Goal: Contribute content: Contribute content

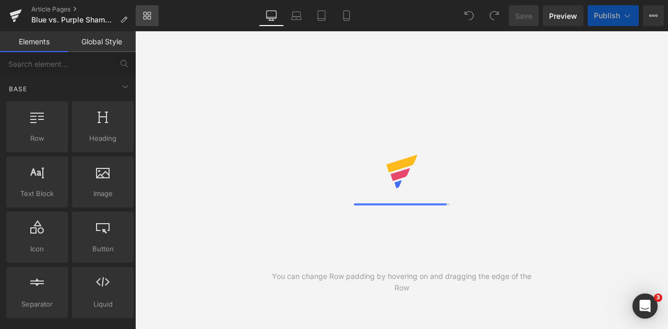
click at [148, 19] on icon at bounding box center [150, 18] width 4 height 4
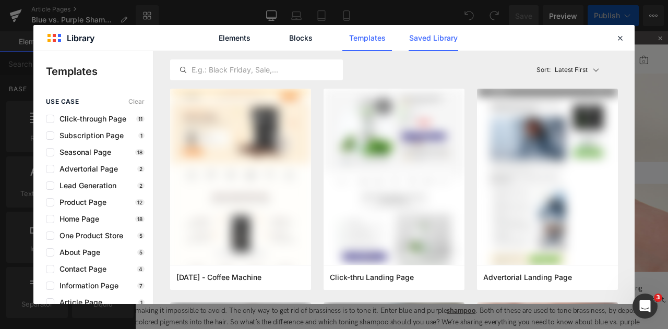
click at [446, 41] on link "Saved Library" at bounding box center [434, 38] width 50 height 26
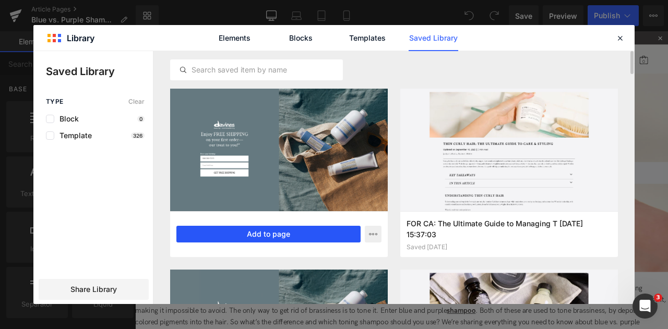
click at [197, 232] on button "Add to page" at bounding box center [268, 234] width 184 height 17
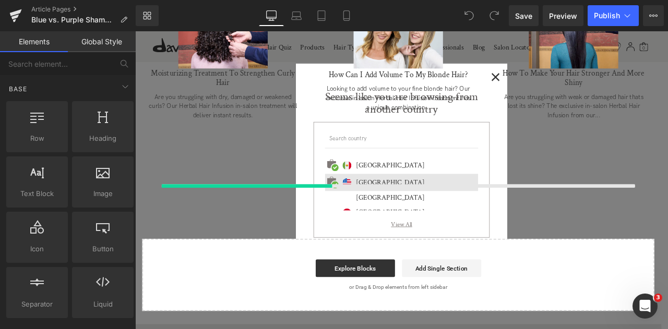
scroll to position [180, 0]
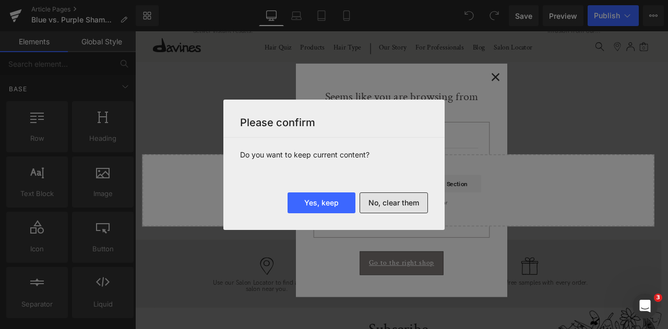
click at [381, 200] on button "No, clear them" at bounding box center [394, 203] width 68 height 21
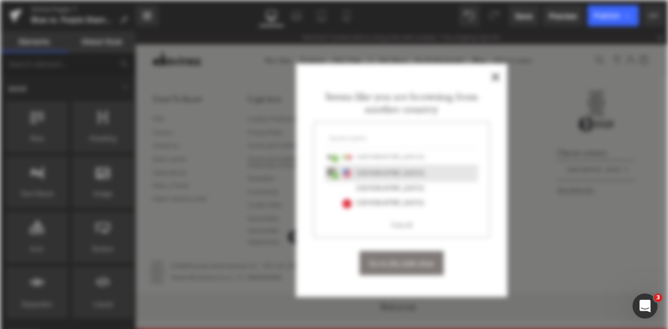
scroll to position [0, 0]
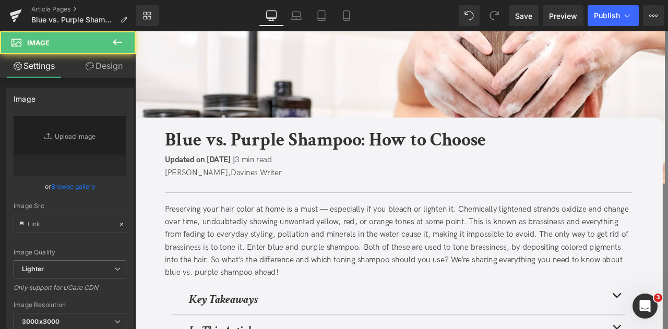
type input "[URL][DOMAIN_NAME]"
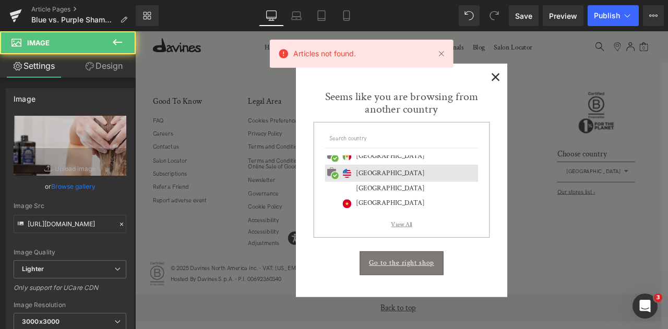
click at [562, 86] on span "×" at bounding box center [562, 84] width 11 height 13
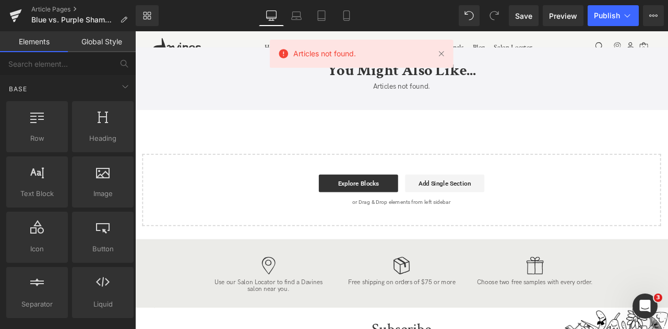
scroll to position [2377, 0]
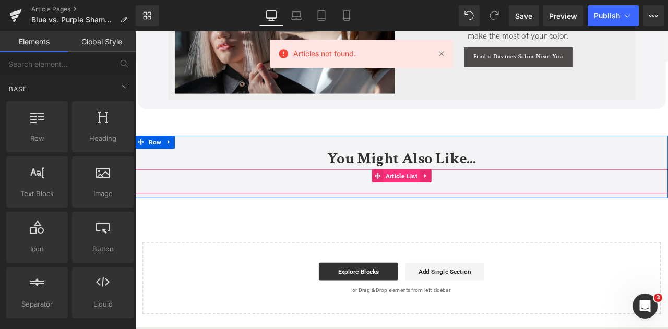
click at [445, 205] on span "Article List" at bounding box center [451, 203] width 43 height 16
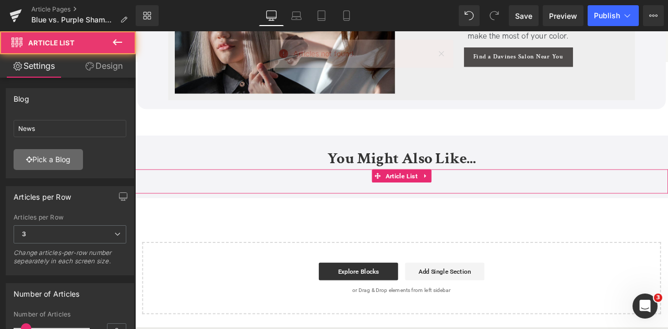
click at [60, 164] on link "Pick a Blog" at bounding box center [48, 159] width 69 height 21
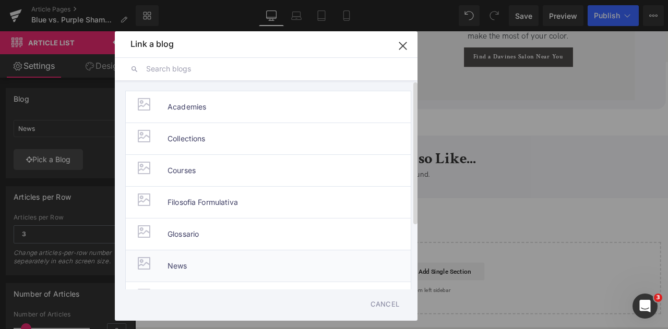
click at [186, 260] on span "News" at bounding box center [178, 266] width 20 height 31
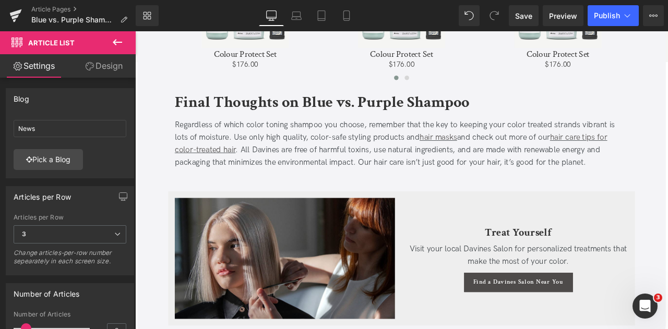
scroll to position [2109, 0]
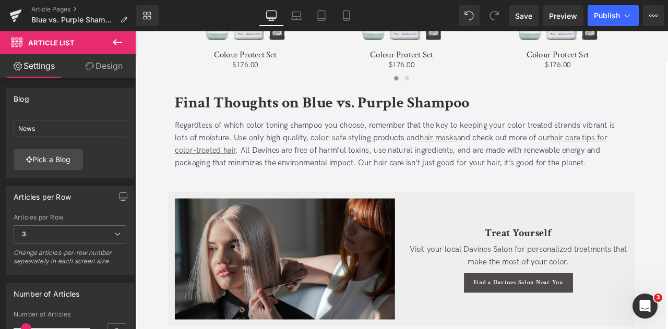
click at [655, 286] on span "Visit your local Davines Salon for personalized treatments that make the most o…" at bounding box center [589, 298] width 258 height 26
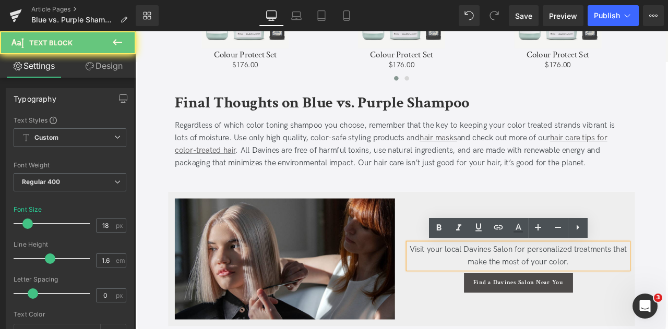
click at [641, 303] on span "Visit your local Davines Salon for personalized treatments that make the most o…" at bounding box center [589, 298] width 258 height 26
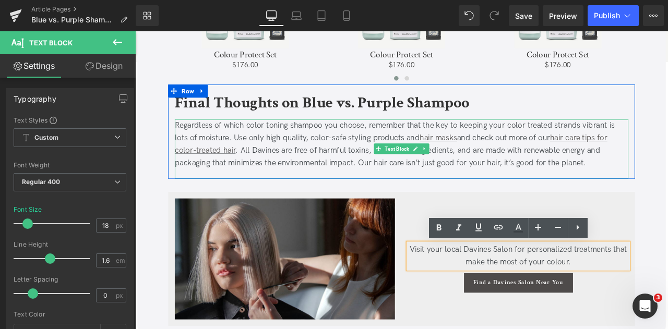
click at [510, 174] on div "Regardless of which color toning shampoo you choose, remember that the key to k…" at bounding box center [451, 166] width 538 height 60
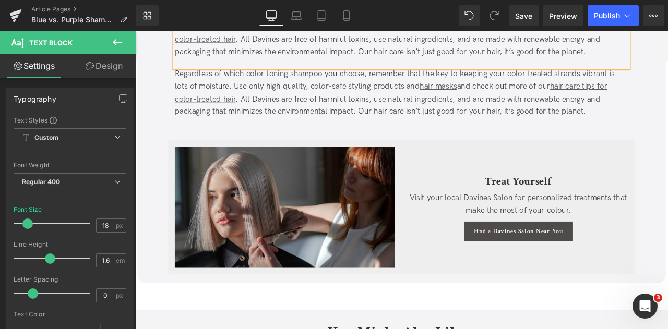
scroll to position [2242, 0]
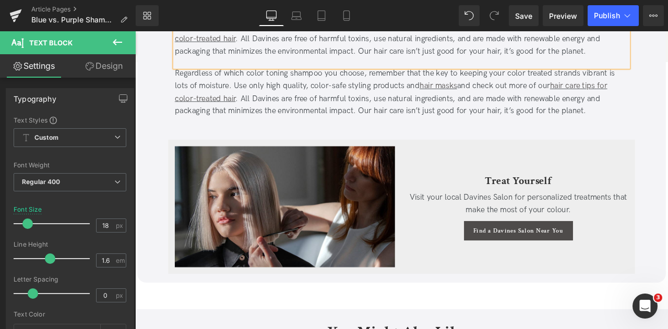
click at [313, 109] on div "Regardless of which color toning shampoo you choose, remember that the key to k…" at bounding box center [451, 104] width 538 height 60
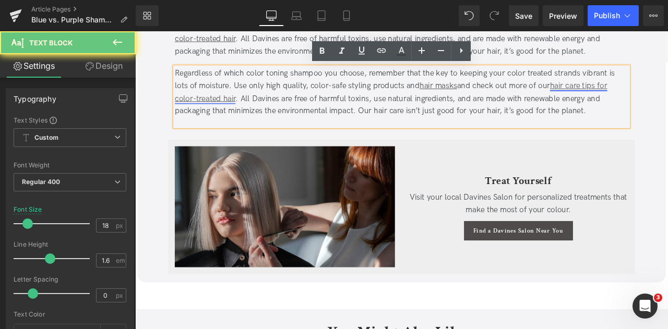
click at [188, 111] on link "hair care tips for color-treated hair" at bounding box center [438, 103] width 513 height 26
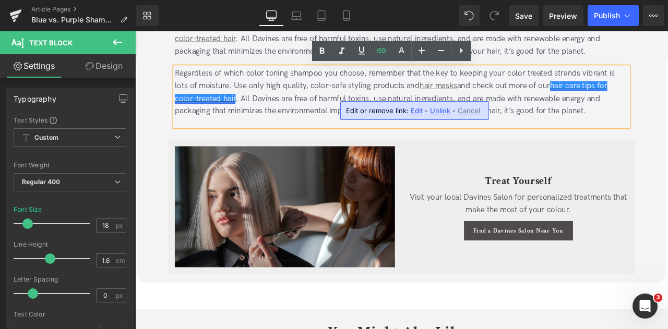
click at [194, 109] on link "hair care tips for color-treated hair" at bounding box center [438, 103] width 513 height 26
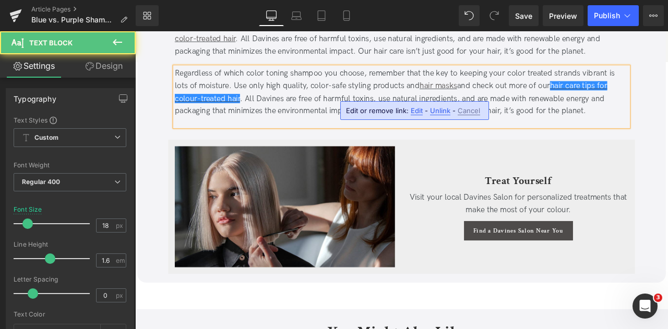
click at [336, 96] on div "Regardless of which color toning shampoo you choose, remember that the key to k…" at bounding box center [451, 104] width 538 height 60
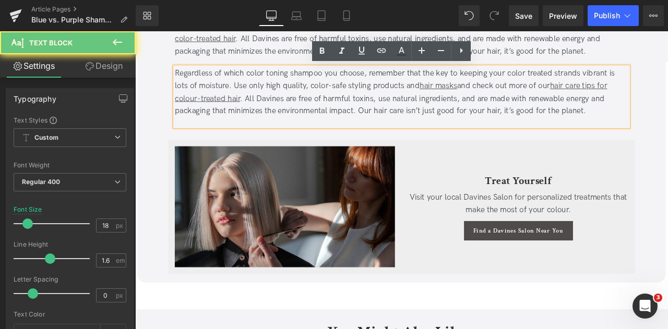
click at [356, 93] on div "Regardless of which color toning shampoo you choose, remember that the key to k…" at bounding box center [451, 104] width 538 height 60
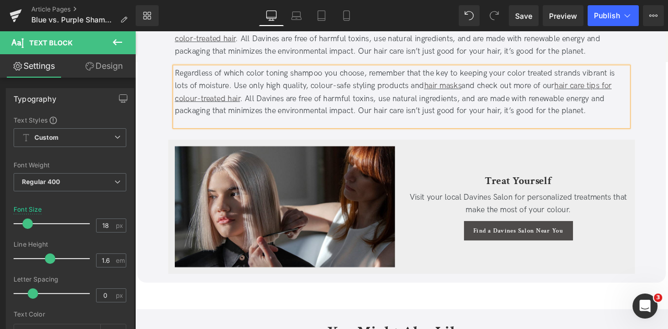
click at [280, 80] on div "Regardless of which color toning shampoo you choose, remember that the key to k…" at bounding box center [451, 104] width 538 height 60
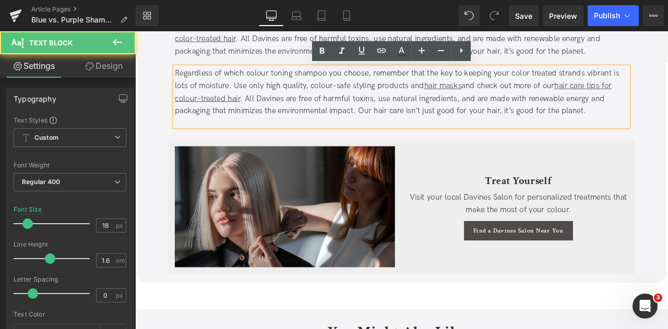
click at [596, 83] on div "Regardless of which colour toning shampoo you choose, remember that the key to …" at bounding box center [451, 104] width 538 height 60
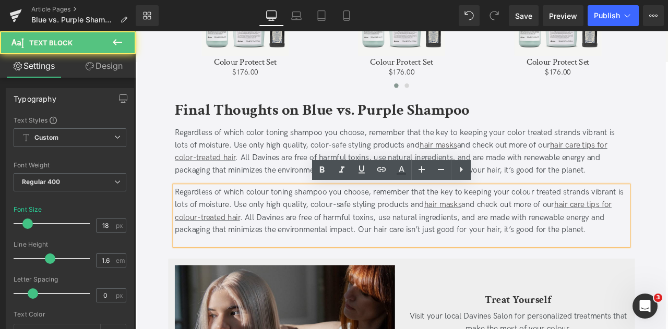
scroll to position [2086, 0]
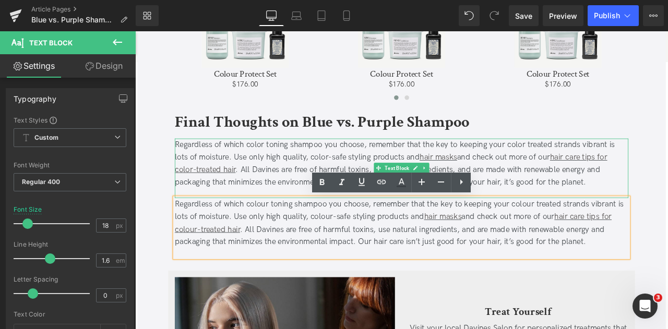
click at [586, 183] on div "Regardless of which color toning shampoo you choose, remember that the key to k…" at bounding box center [451, 189] width 538 height 60
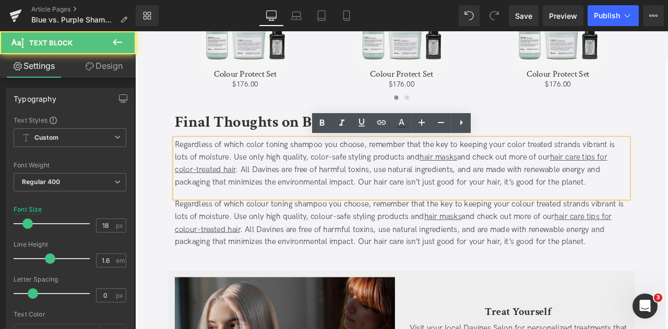
click at [590, 162] on div "Regardless of which color toning shampoo you choose, remember that the key to k…" at bounding box center [451, 189] width 538 height 60
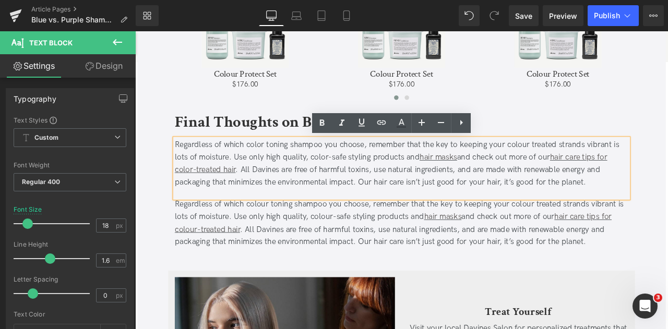
click at [358, 183] on div "Regardless of which color toning shampoo you choose, remember that the key to k…" at bounding box center [451, 189] width 538 height 60
click at [280, 164] on div "Regardless of which color toning shampoo you choose, remember that the key to k…" at bounding box center [451, 189] width 538 height 60
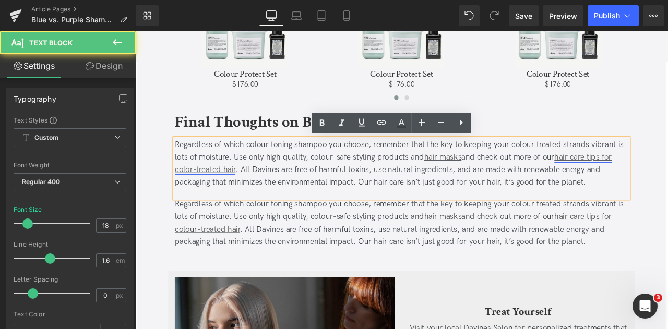
click at [196, 194] on link "hair care tips for color-treated hair" at bounding box center [441, 188] width 518 height 26
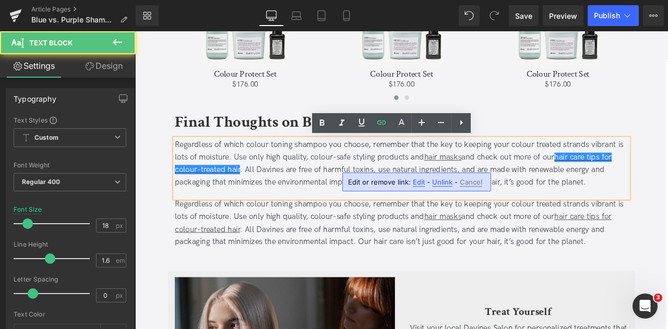
click at [264, 163] on div "Regardless of which colour toning shampoo you choose, remember that the key to …" at bounding box center [451, 189] width 538 height 60
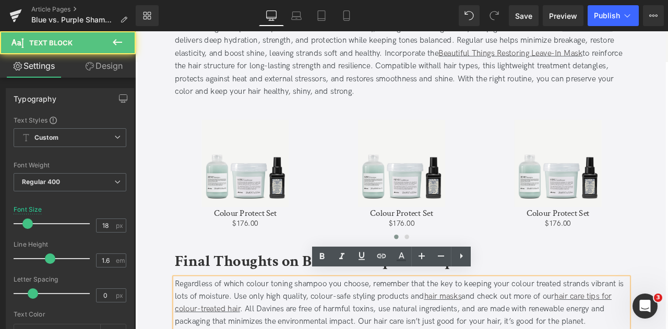
scroll to position [1873, 0]
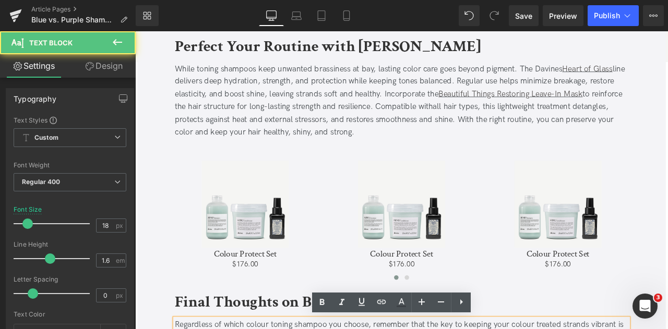
click at [256, 154] on span "all hair types, this lightweight treatment detangles, protects against heat and…" at bounding box center [442, 135] width 520 height 41
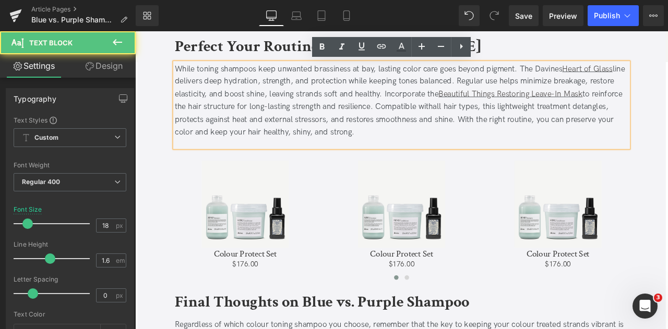
click at [257, 153] on span "all hair types, this lightweight treatment detangles, protects against heat and…" at bounding box center [442, 135] width 520 height 41
click at [468, 77] on div "While toning shampoos keep unwanted brassiness at bay, lasting color care goes …" at bounding box center [451, 114] width 538 height 90
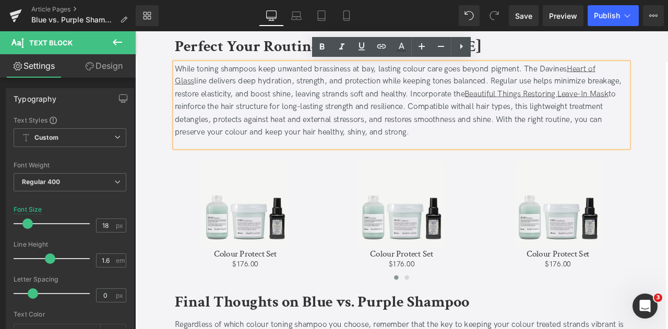
scroll to position [1683, 0]
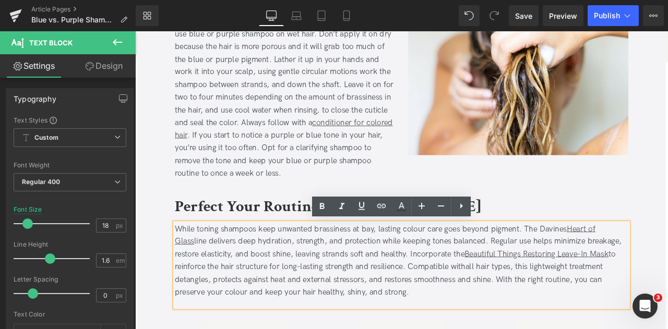
click at [374, 110] on div "A blue or purple shampoo won't fully replace your everyday shampoo . You’ll swa…" at bounding box center [312, 87] width 261 height 241
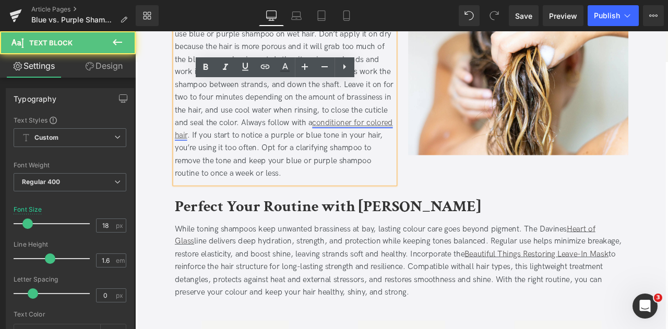
click at [426, 139] on link "conditioner for colored hair" at bounding box center [311, 147] width 258 height 26
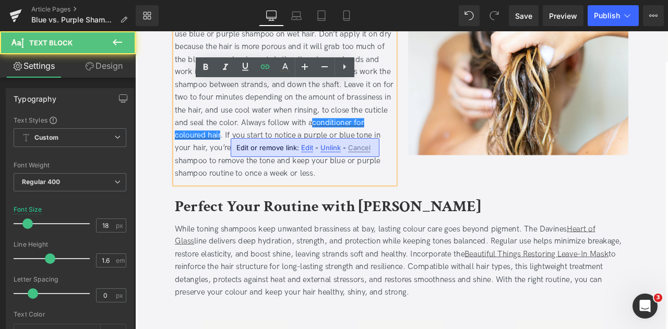
click at [250, 137] on div "A blue or purple shampoo won't fully replace your everyday shampoo . You’ll swa…" at bounding box center [312, 87] width 261 height 241
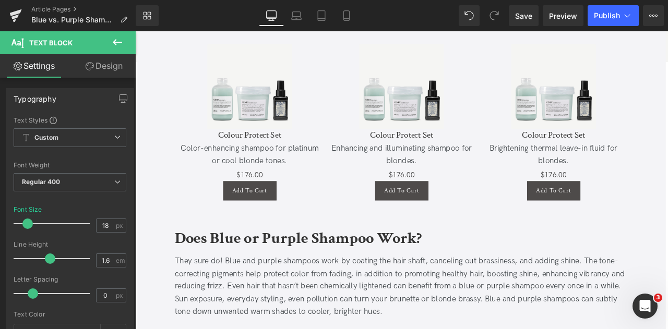
scroll to position [1200, 0]
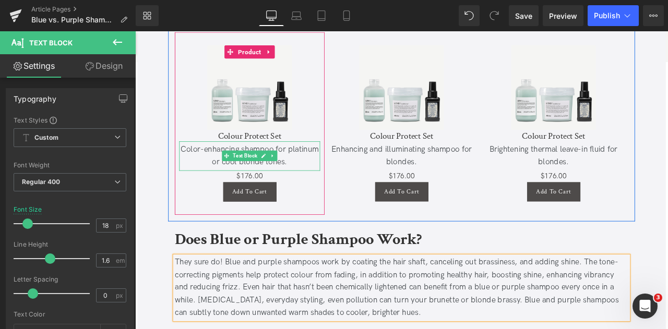
click at [205, 172] on div "Color-enhancing shampoo for platinum or cool blonde tones." at bounding box center [270, 179] width 167 height 30
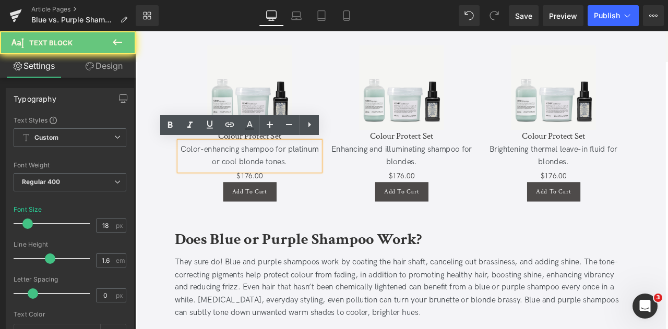
click at [205, 172] on div "Color-enhancing shampoo for platinum or cool blonde tones." at bounding box center [270, 179] width 167 height 30
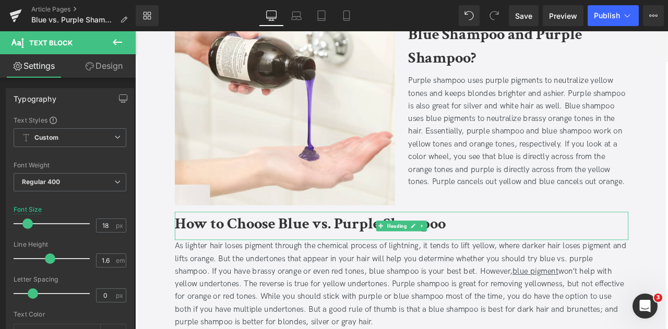
scroll to position [847, 0]
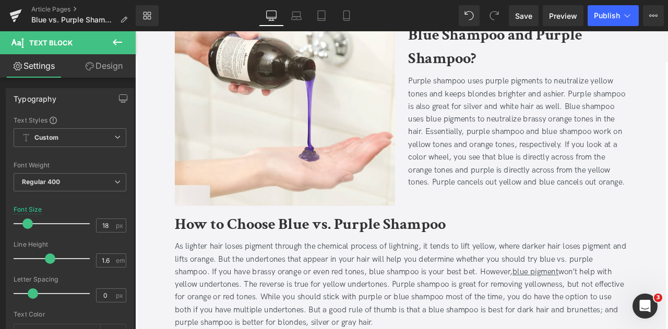
click at [481, 176] on div "Purple shampoo uses purple pigments to neutralize yellow tones and keeps blonde…" at bounding box center [589, 150] width 261 height 135
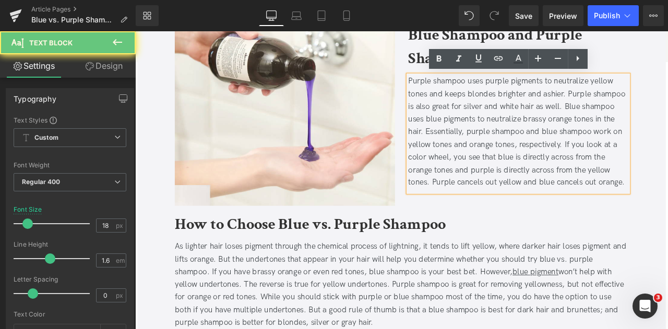
click at [476, 175] on div "Purple shampoo uses purple pigments to neutralize yellow tones and keeps blonde…" at bounding box center [589, 150] width 261 height 135
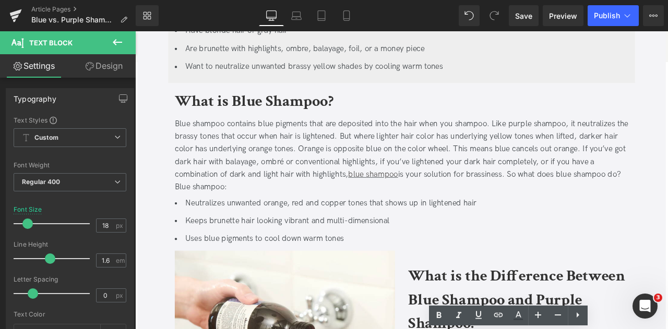
scroll to position [525, 0]
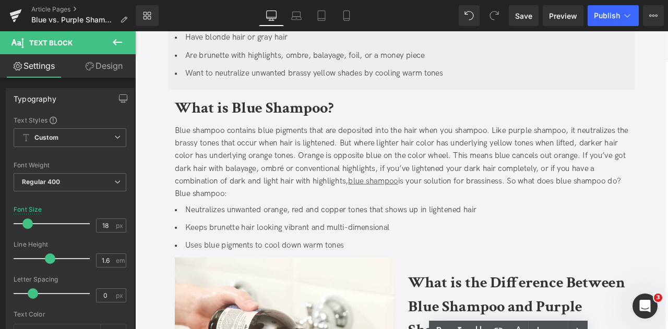
click at [479, 198] on div "Blue shampoo contains blue pigments that are deposited into the hair when you s…" at bounding box center [451, 187] width 538 height 90
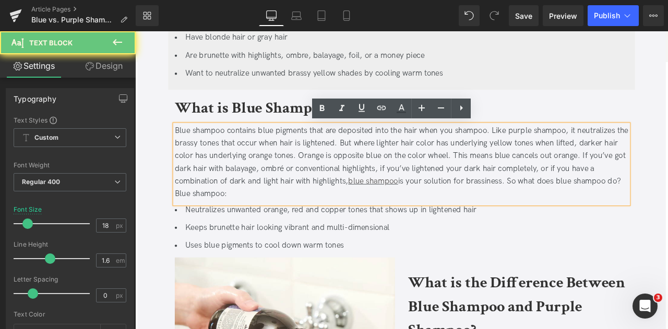
click at [472, 175] on div "Blue shampoo contains blue pigments that are deposited into the hair when you s…" at bounding box center [451, 187] width 538 height 90
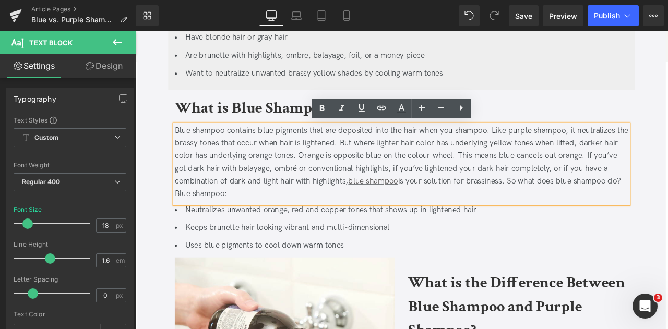
click at [484, 163] on div "Blue shampoo contains blue pigments that are deposited into the hair when you s…" at bounding box center [451, 187] width 538 height 90
click at [198, 175] on div "Blue shampoo contains blue pigments that are deposited into the hair when you s…" at bounding box center [451, 187] width 538 height 90
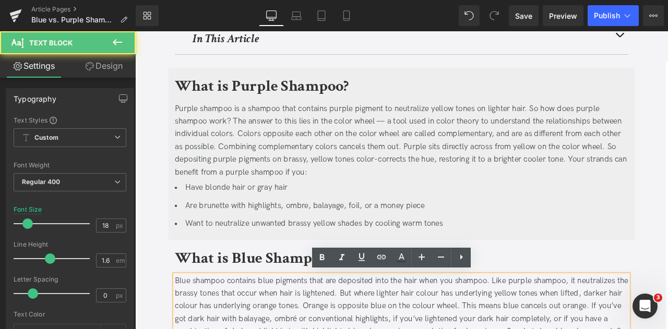
scroll to position [346, 0]
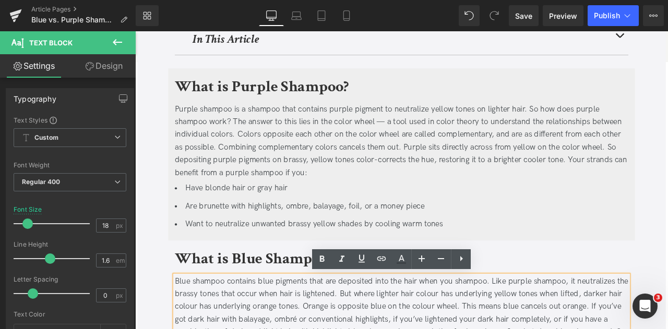
click at [236, 158] on div "Purple shampoo is a shampoo that contains purple pigment to neutralize yellow t…" at bounding box center [451, 161] width 538 height 90
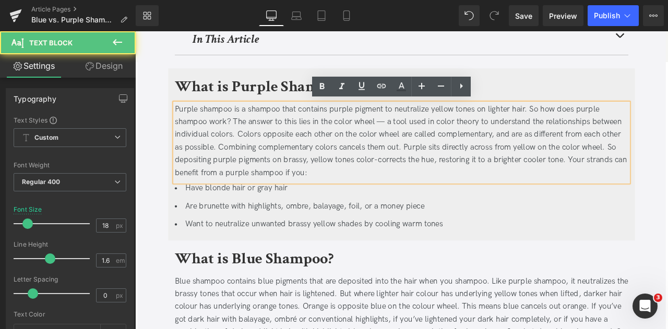
click at [238, 151] on div "Purple shampoo is a shampoo that contains purple pigment to neutralize yellow t…" at bounding box center [451, 161] width 538 height 90
click at [278, 152] on div "Purple shampoo is a shampoo that contains purple pigment to neutralize yellow t…" at bounding box center [451, 161] width 538 height 90
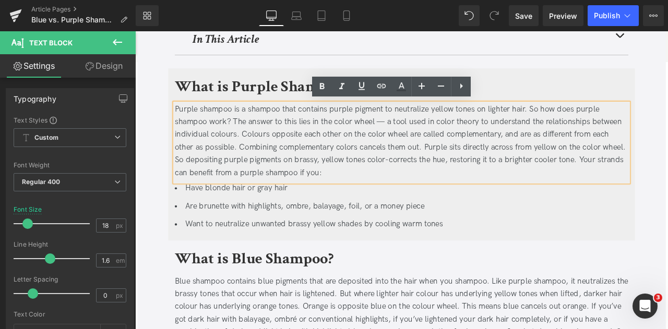
click at [388, 167] on div "Purple shampoo is a shampoo that contains purple pigment to neutralize yellow t…" at bounding box center [451, 161] width 538 height 90
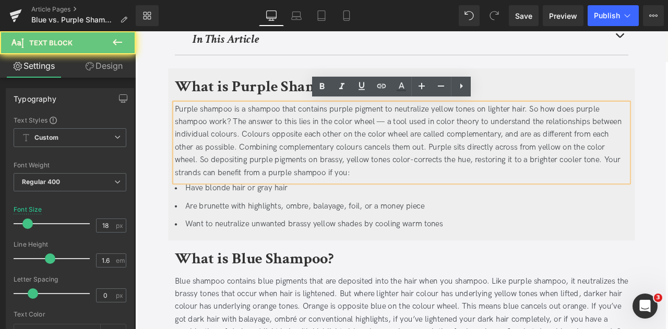
click at [386, 136] on div "Purple shampoo is a shampoo that contains purple pigment to neutralize yellow t…" at bounding box center [451, 161] width 538 height 90
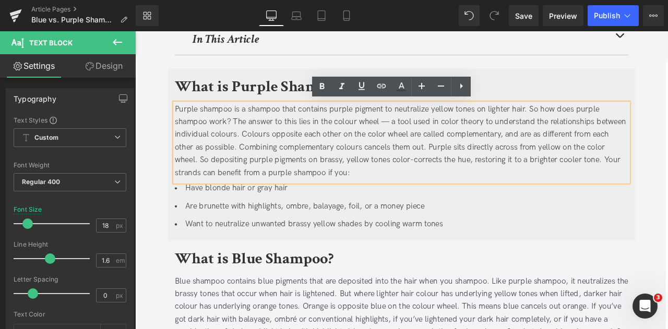
click at [424, 152] on div "Purple shampoo is a shampoo that contains purple pigment to neutralize yellow t…" at bounding box center [451, 161] width 538 height 90
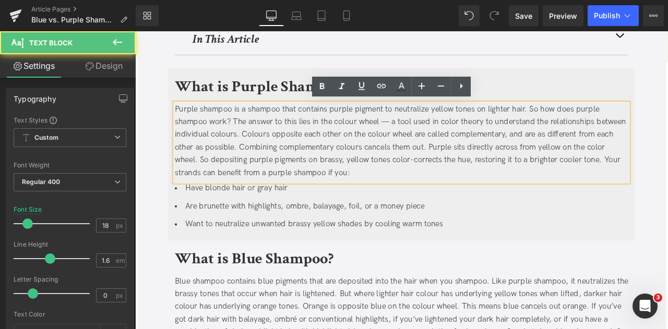
click at [454, 183] on div "Purple shampoo is a shampoo that contains purple pigment to neutralize yellow t…" at bounding box center [451, 161] width 538 height 90
click at [514, 138] on div "Purple shampoo is a shampoo that contains purple pigment to neutralize yellow t…" at bounding box center [451, 161] width 538 height 90
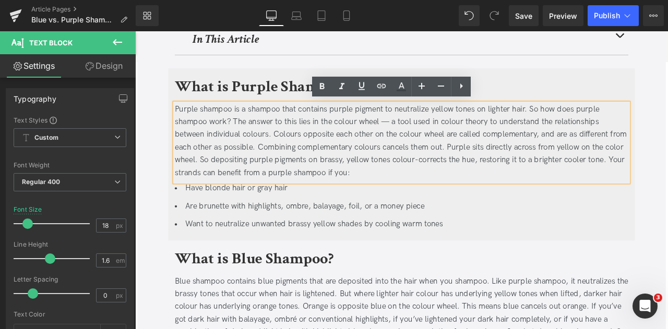
click at [668, 168] on div "Purple shampoo is a shampoo that contains purple pigment to neutralize yellow t…" at bounding box center [451, 161] width 538 height 90
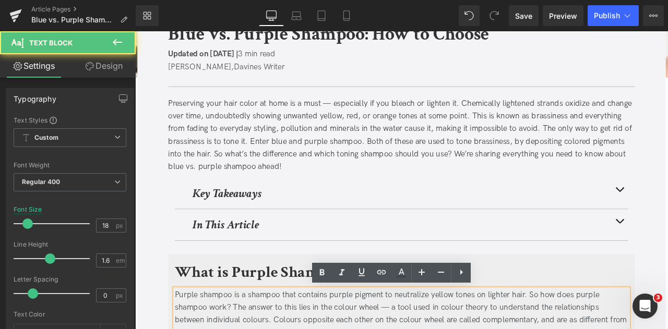
scroll to position [125, 0]
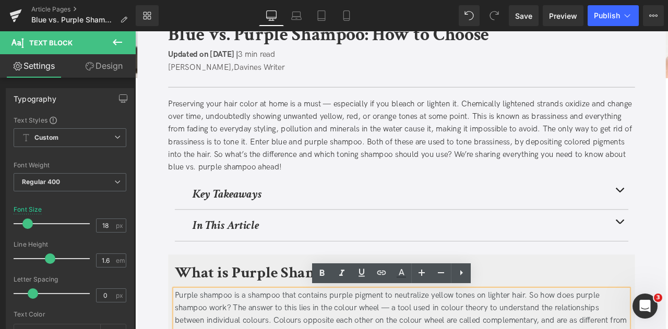
click at [275, 118] on div "Preserving your hair color at home is a must — especially if you bleach or ligh…" at bounding box center [450, 156] width 553 height 90
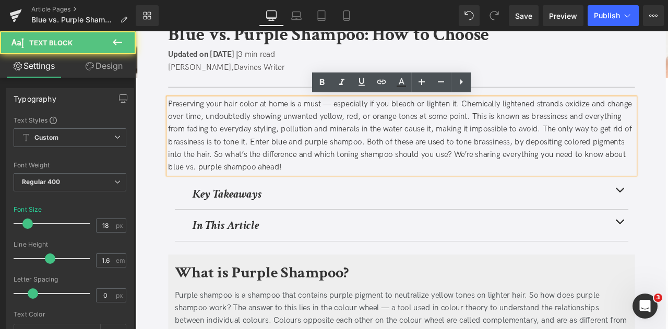
click at [659, 163] on div "Preserving your hair color at home is a must — especially if you bleach or ligh…" at bounding box center [450, 156] width 553 height 90
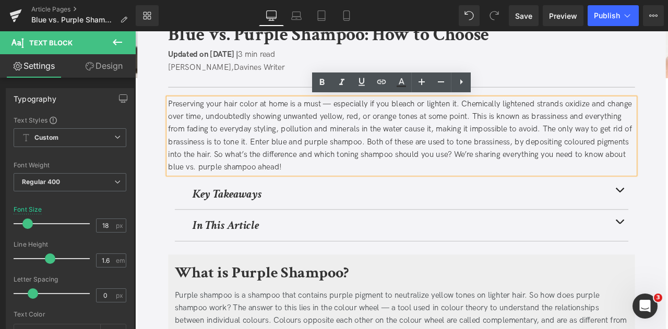
click at [277, 118] on div "Preserving your hair color at home is a must — especially if you bleach or ligh…" at bounding box center [450, 156] width 553 height 90
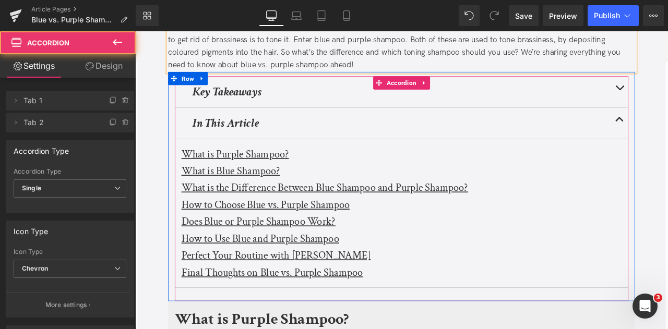
scroll to position [259, 0]
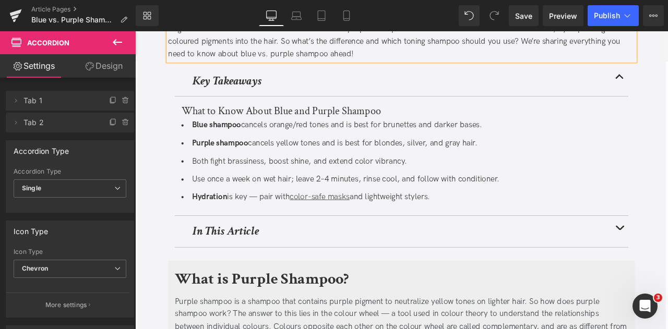
click at [340, 174] on ul "Blue shampoo cancels orange/red tones and is best for brunettes and darker base…" at bounding box center [451, 186] width 522 height 100
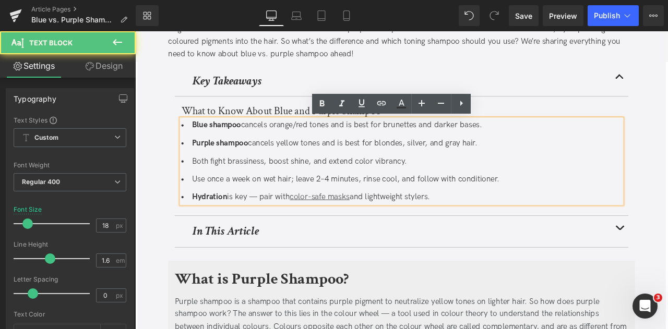
click at [413, 185] on span "Both fight brassiness, boost shine, and extend color vibrancy." at bounding box center [330, 185] width 255 height 11
click at [330, 209] on span "Use once a week on wet hair; leave 2–4 minutes, rinse cool, and follow with con…" at bounding box center [385, 207] width 364 height 11
click at [336, 226] on link "color-safe masks" at bounding box center [353, 227] width 71 height 11
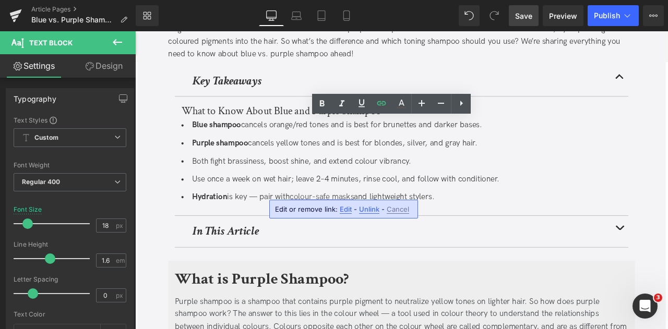
click at [524, 20] on span "Save" at bounding box center [523, 15] width 17 height 11
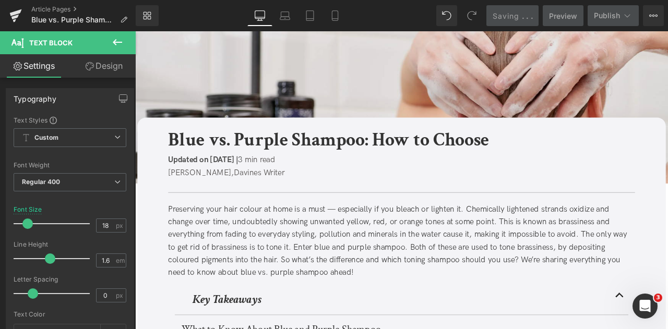
click at [387, 85] on img at bounding box center [451, 121] width 632 height 181
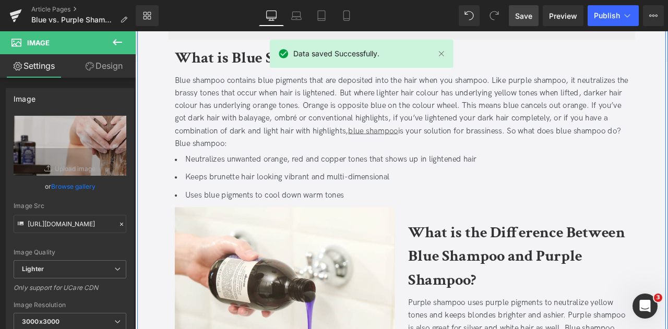
scroll to position [728, 0]
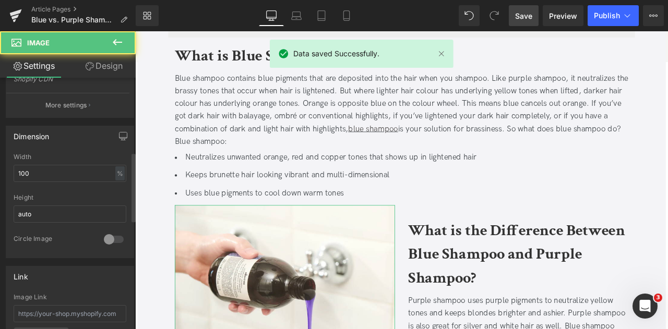
scroll to position [442, 0]
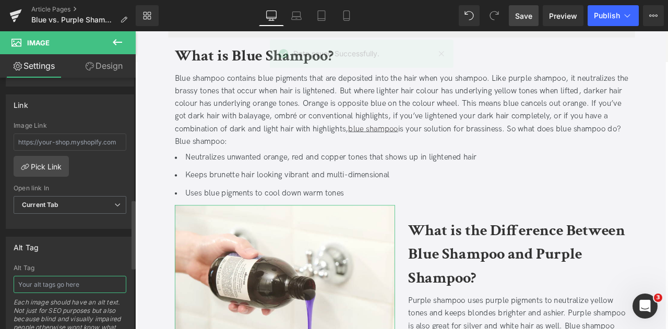
click at [35, 276] on input "text" at bounding box center [70, 284] width 113 height 17
paste input "hands pouring Davines Alchemic Silver shampoo, blue shampoo is dripping out"
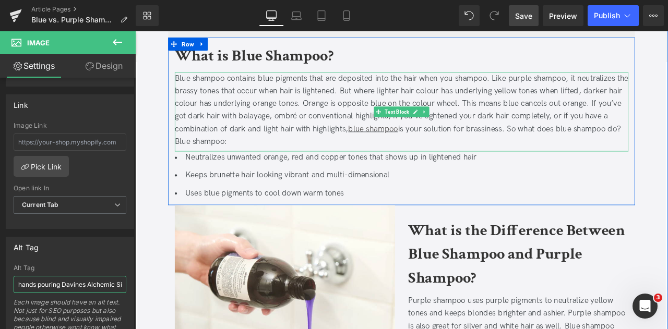
scroll to position [0, 134]
type input "hands pouring Davines Alchemic Silver shampoo, blue shampoo is dripping out"
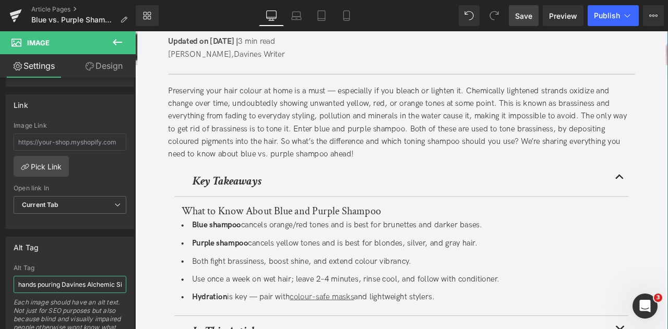
scroll to position [0, 0]
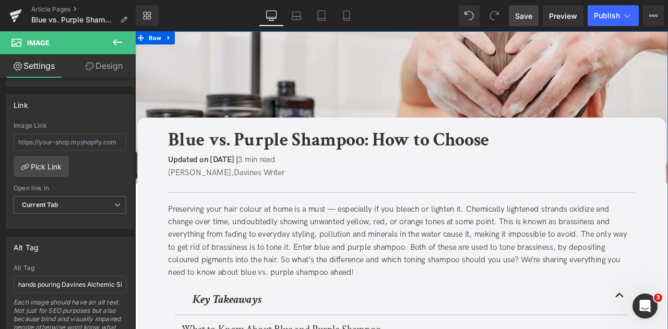
click at [206, 85] on img at bounding box center [451, 121] width 632 height 181
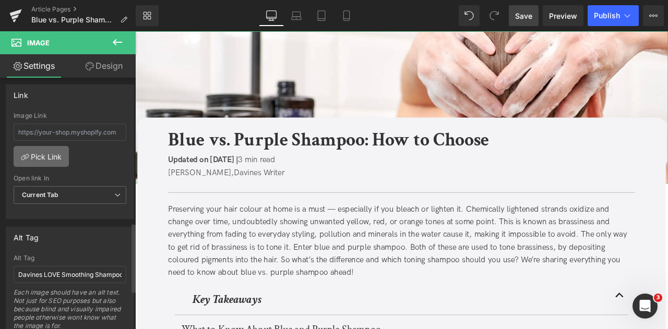
scroll to position [563, 0]
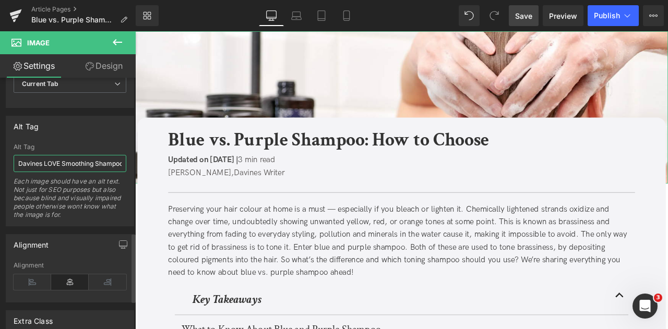
click at [65, 155] on input "Davines LOVE Smoothing Shampoo, Instant Mask, and Perfector on a wooden bench" at bounding box center [70, 163] width 113 height 17
paste input "blonde woman washing her hair with Davines Heart of Glass products"
type input "blonde woman washing her hair with Davines Heart of Glass products"
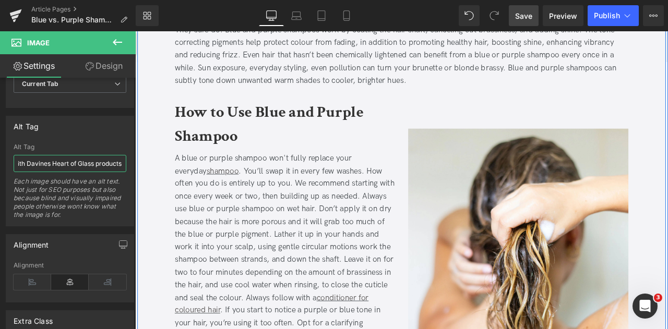
scroll to position [1617, 0]
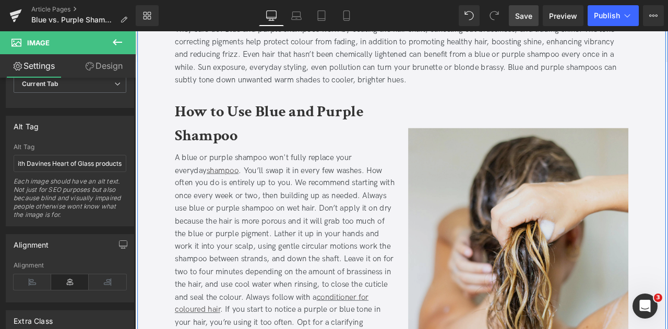
click at [565, 205] on img at bounding box center [589, 265] width 261 height 239
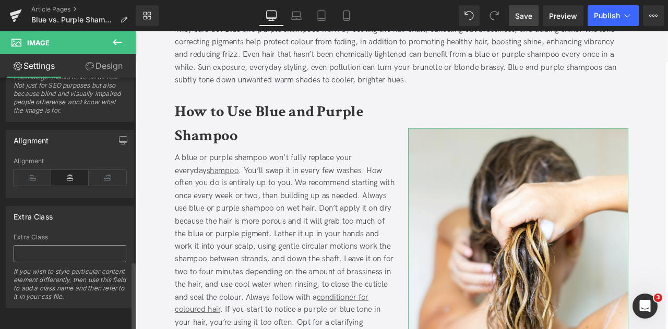
scroll to position [514, 0]
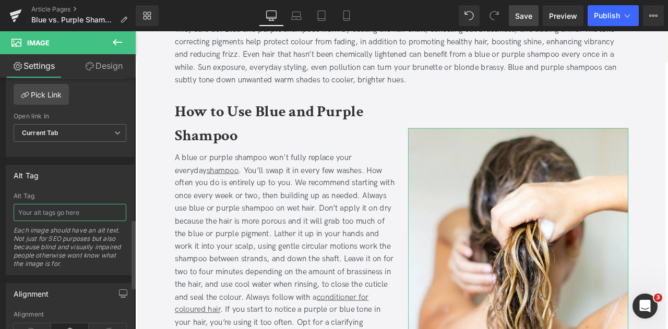
click at [37, 210] on input "text" at bounding box center [70, 212] width 113 height 17
paste input "woman with a mix of blonde and brunette hair is rinsing her strands in the show…"
type input "woman with a mix of blonde and brunette hair is rinsing her strands in the show…"
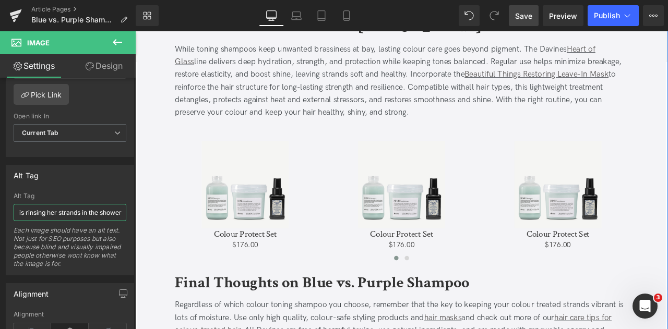
scroll to position [2037, 0]
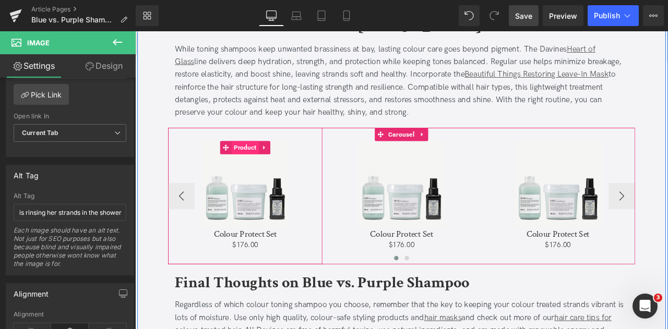
click at [264, 168] on span "Product" at bounding box center [266, 170] width 32 height 16
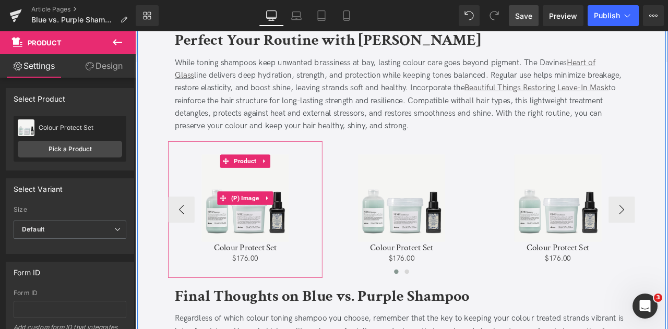
scroll to position [2026, 0]
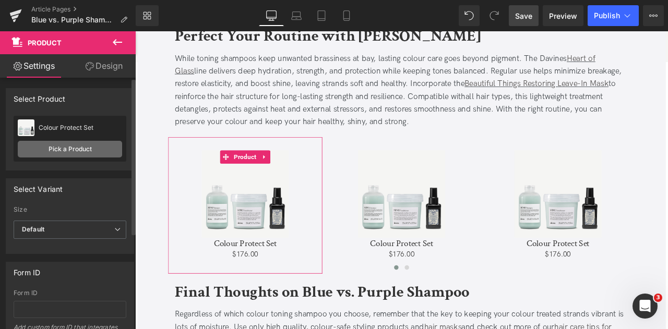
click at [92, 144] on link "Pick a Product" at bounding box center [70, 149] width 104 height 17
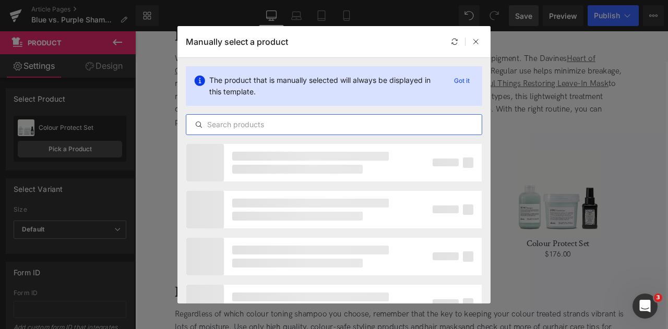
click at [218, 121] on input "text" at bounding box center [333, 125] width 295 height 13
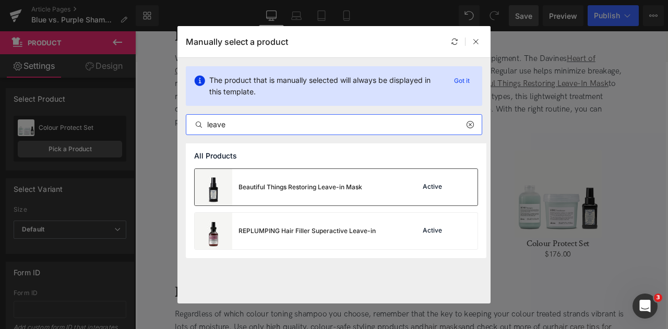
type input "leave"
click at [288, 190] on div "Beautiful Things Restoring Leave-in Mask" at bounding box center [301, 187] width 124 height 9
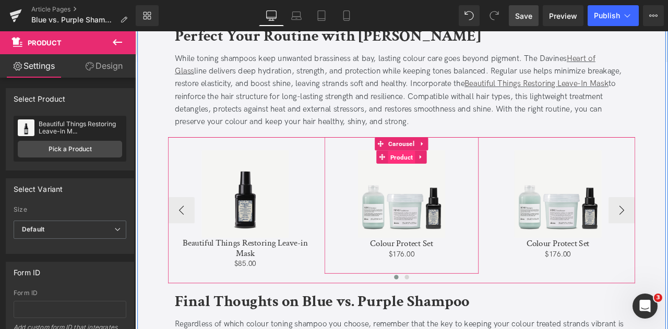
click at [454, 182] on span "Product" at bounding box center [451, 181] width 32 height 16
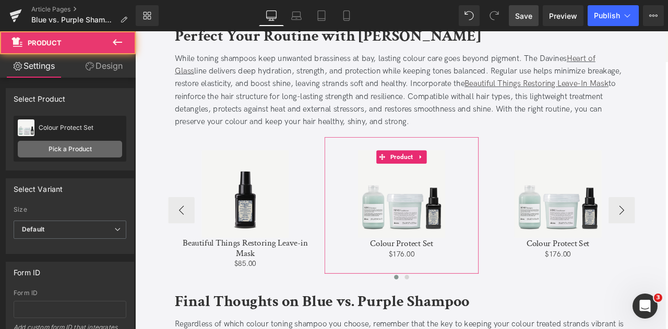
click at [99, 144] on link "Pick a Product" at bounding box center [70, 149] width 104 height 17
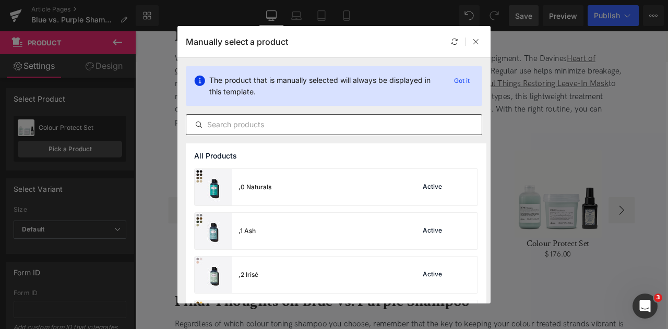
click at [232, 135] on div at bounding box center [334, 124] width 297 height 21
click at [227, 130] on input "text" at bounding box center [333, 125] width 295 height 13
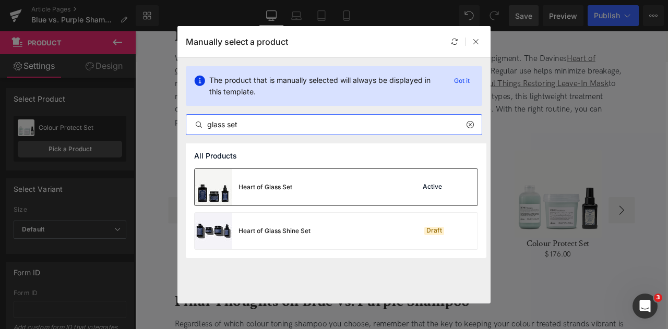
type input "glass set"
click at [279, 188] on div "Heart of Glass Set" at bounding box center [266, 187] width 54 height 9
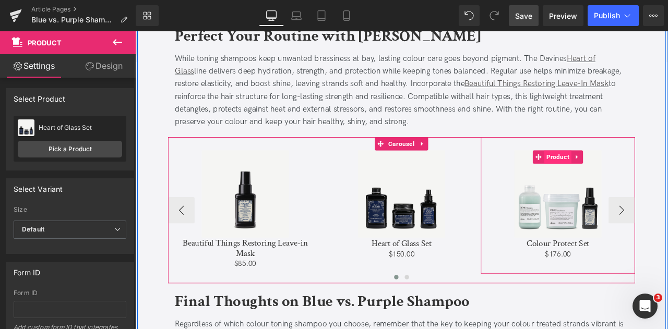
click at [625, 173] on span "Product" at bounding box center [636, 181] width 32 height 16
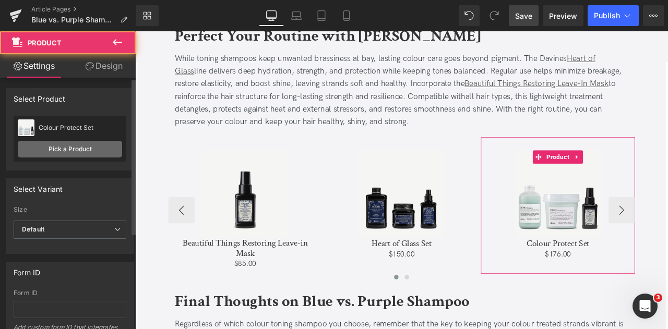
click at [65, 147] on link "Pick a Product" at bounding box center [70, 149] width 104 height 17
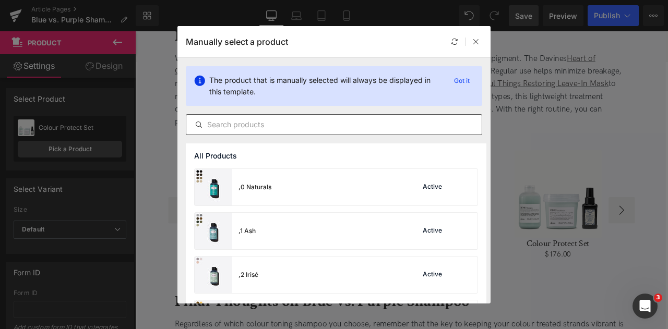
click at [287, 129] on input "text" at bounding box center [333, 125] width 295 height 13
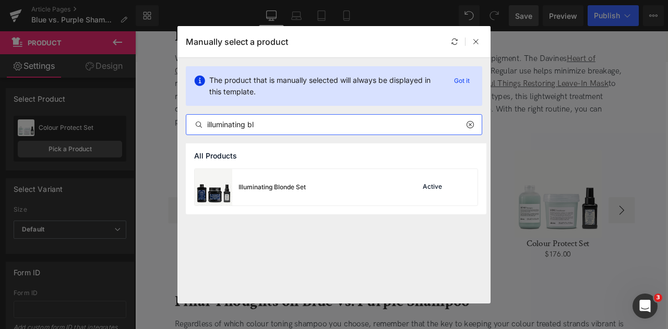
type input "illuminating bl"
click at [303, 184] on div "Illuminating Blonde Set" at bounding box center [272, 187] width 67 height 9
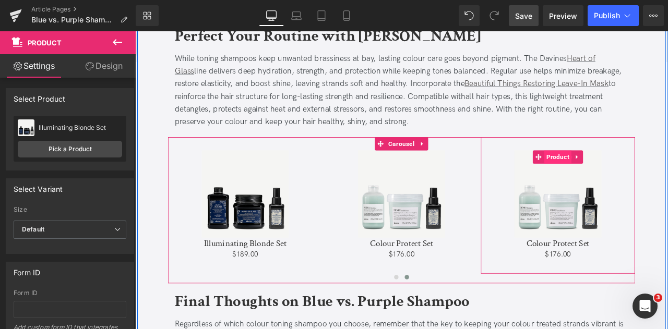
click at [632, 180] on span "Product" at bounding box center [636, 181] width 32 height 16
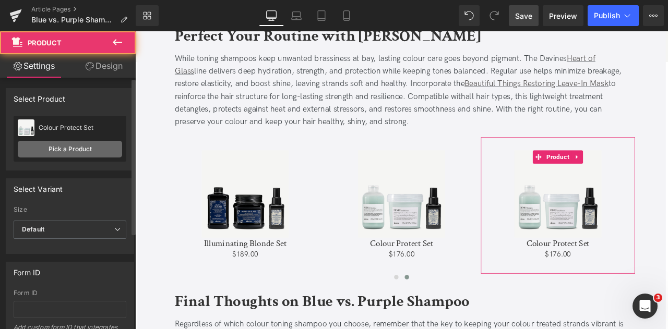
click at [81, 144] on link "Pick a Product" at bounding box center [70, 149] width 104 height 17
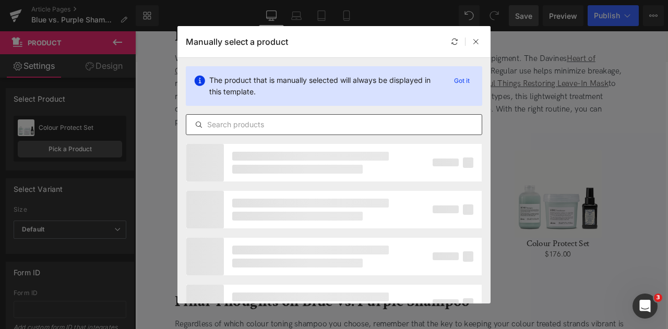
click at [295, 127] on input "text" at bounding box center [333, 125] width 295 height 13
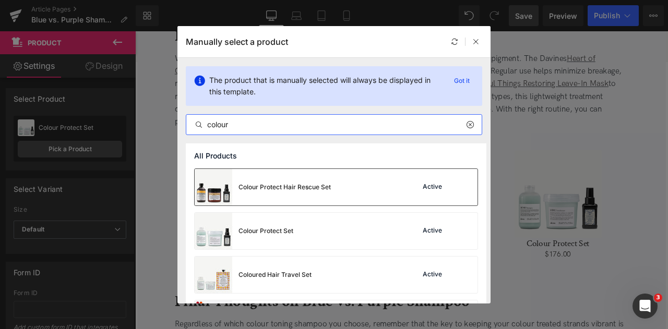
type input "colour"
click at [278, 200] on div "Colour Protect Hair Rescue Set" at bounding box center [263, 187] width 136 height 37
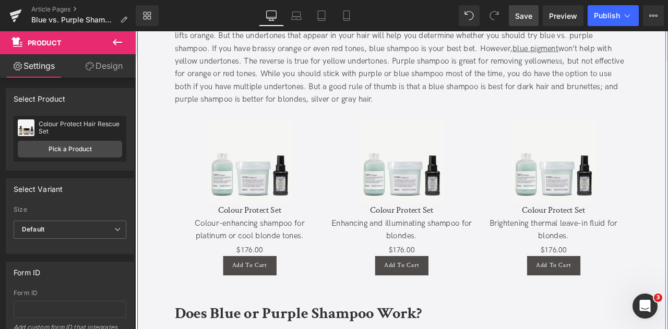
scroll to position [1199, 0]
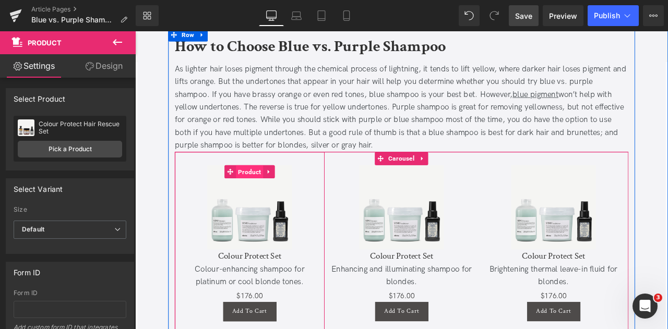
click at [264, 193] on span "Product" at bounding box center [271, 198] width 32 height 16
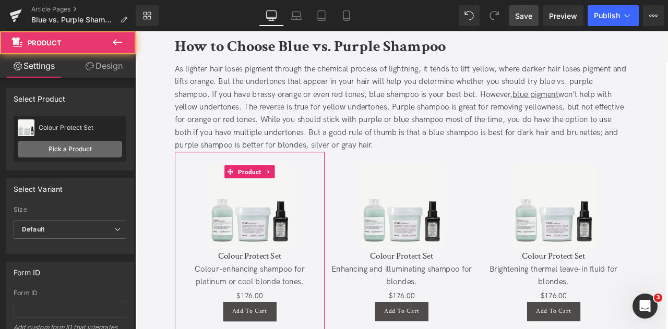
click at [73, 154] on link "Pick a Product" at bounding box center [70, 149] width 104 height 17
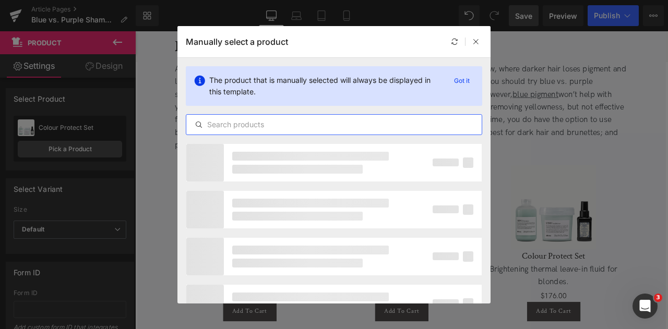
click at [341, 127] on input "text" at bounding box center [333, 125] width 295 height 13
type input "alchemic sil"
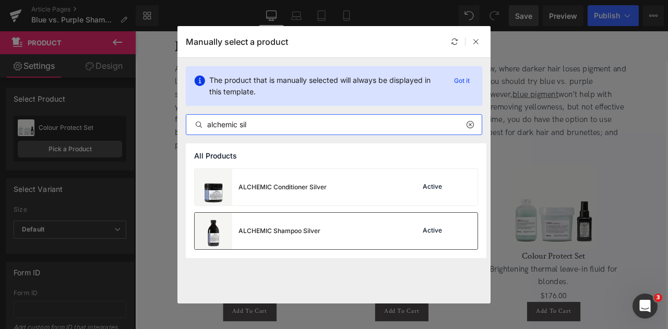
click at [282, 236] on div "ALCHEMIC Shampoo Silver" at bounding box center [258, 231] width 126 height 37
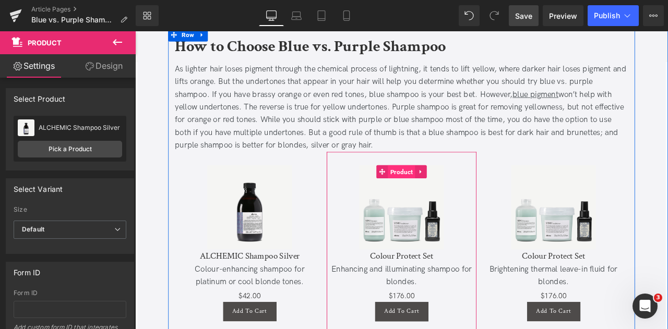
click at [448, 196] on span "Product" at bounding box center [451, 198] width 32 height 16
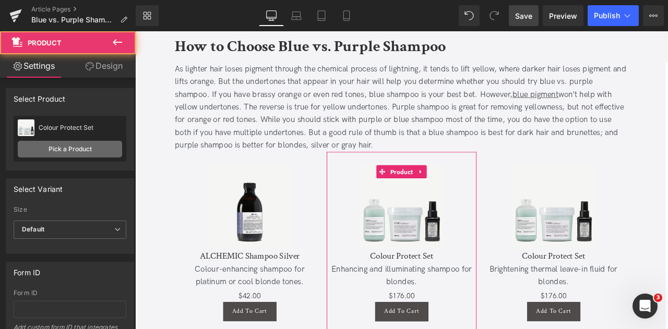
click at [85, 156] on link "Pick a Product" at bounding box center [70, 149] width 104 height 17
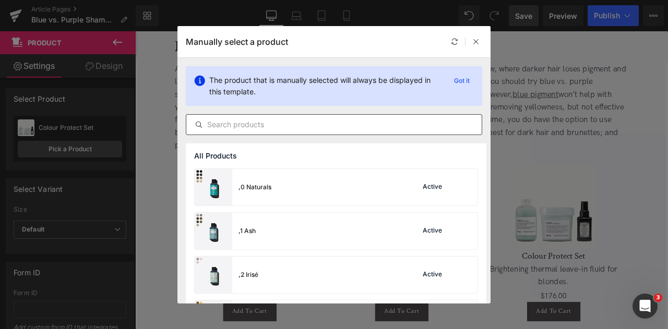
click at [262, 126] on input "text" at bounding box center [333, 125] width 295 height 13
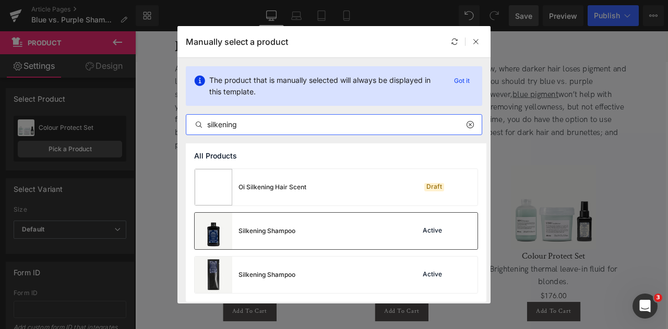
type input "silkening"
click at [294, 235] on div "Silkening Shampoo" at bounding box center [245, 231] width 101 height 37
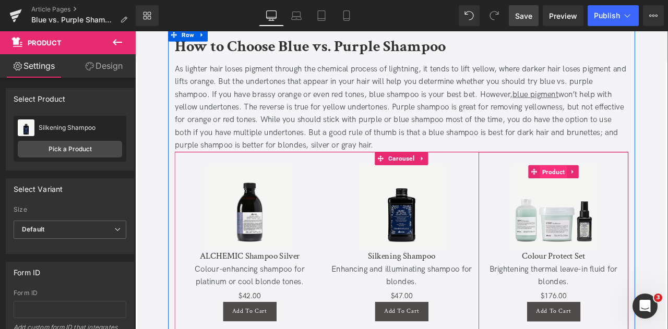
click at [638, 195] on span "Product" at bounding box center [631, 199] width 32 height 16
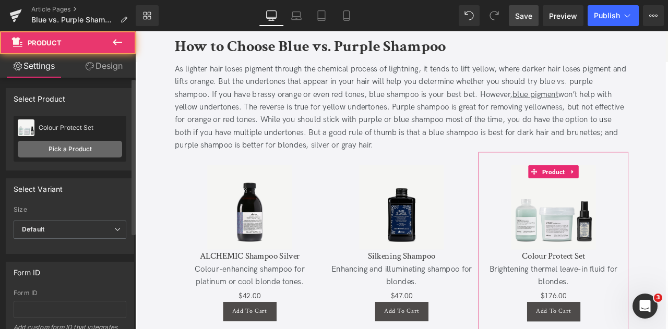
click at [77, 145] on link "Pick a Product" at bounding box center [70, 149] width 104 height 17
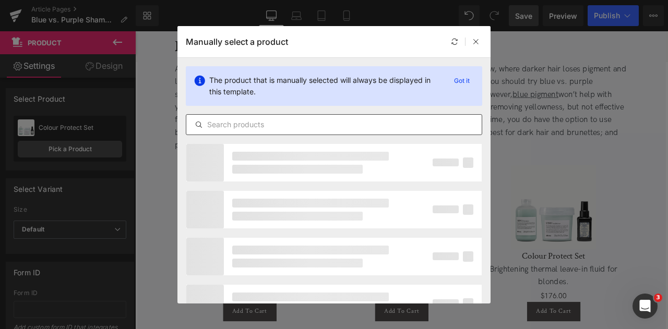
click at [315, 119] on input "text" at bounding box center [333, 125] width 295 height 13
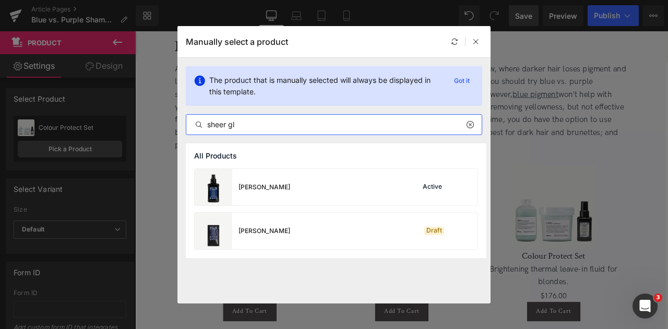
type input "sheer gl"
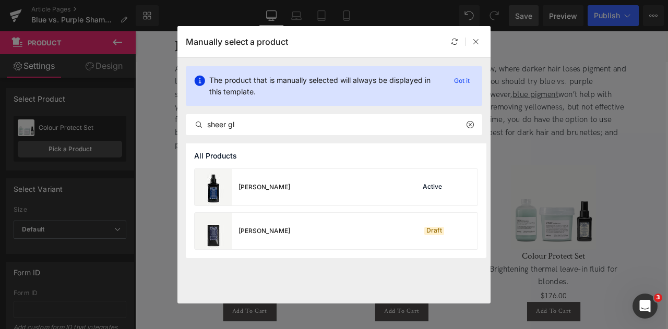
drag, startPoint x: 307, startPoint y: 165, endPoint x: 333, endPoint y: 189, distance: 35.4
click at [305, 192] on div "Sheer Glaze Active" at bounding box center [336, 187] width 283 height 37
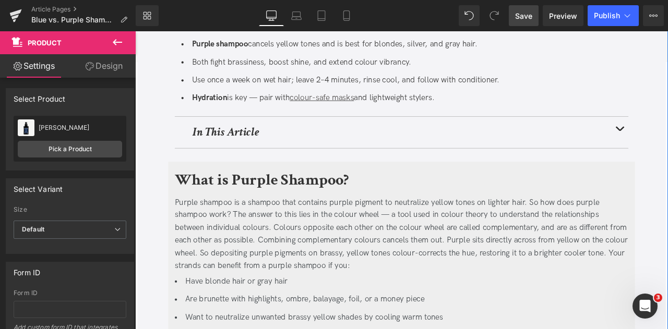
scroll to position [341, 0]
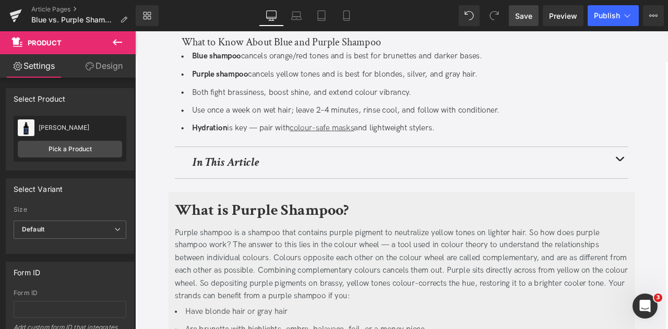
click at [524, 18] on span "Save" at bounding box center [523, 15] width 17 height 11
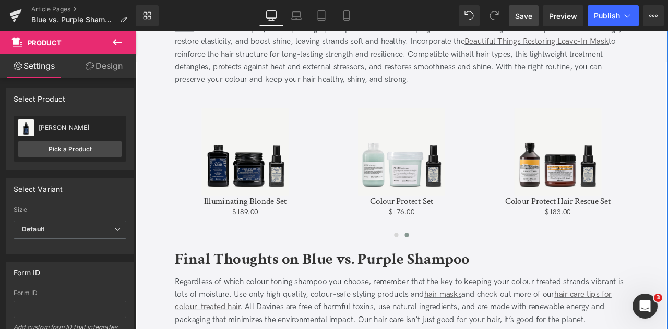
scroll to position [2076, 0]
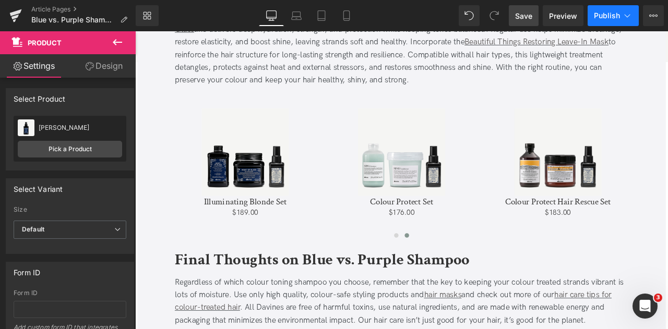
click at [619, 21] on button "Publish" at bounding box center [613, 15] width 51 height 21
click at [526, 20] on span "Save" at bounding box center [523, 15] width 17 height 11
click at [619, 13] on span "Publish" at bounding box center [607, 15] width 26 height 8
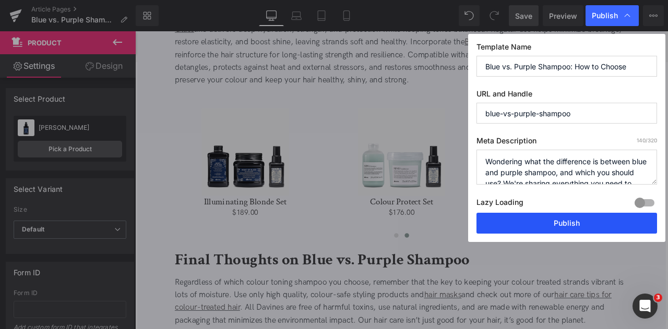
click at [540, 220] on button "Publish" at bounding box center [567, 223] width 181 height 21
